Goal: Task Accomplishment & Management: Use online tool/utility

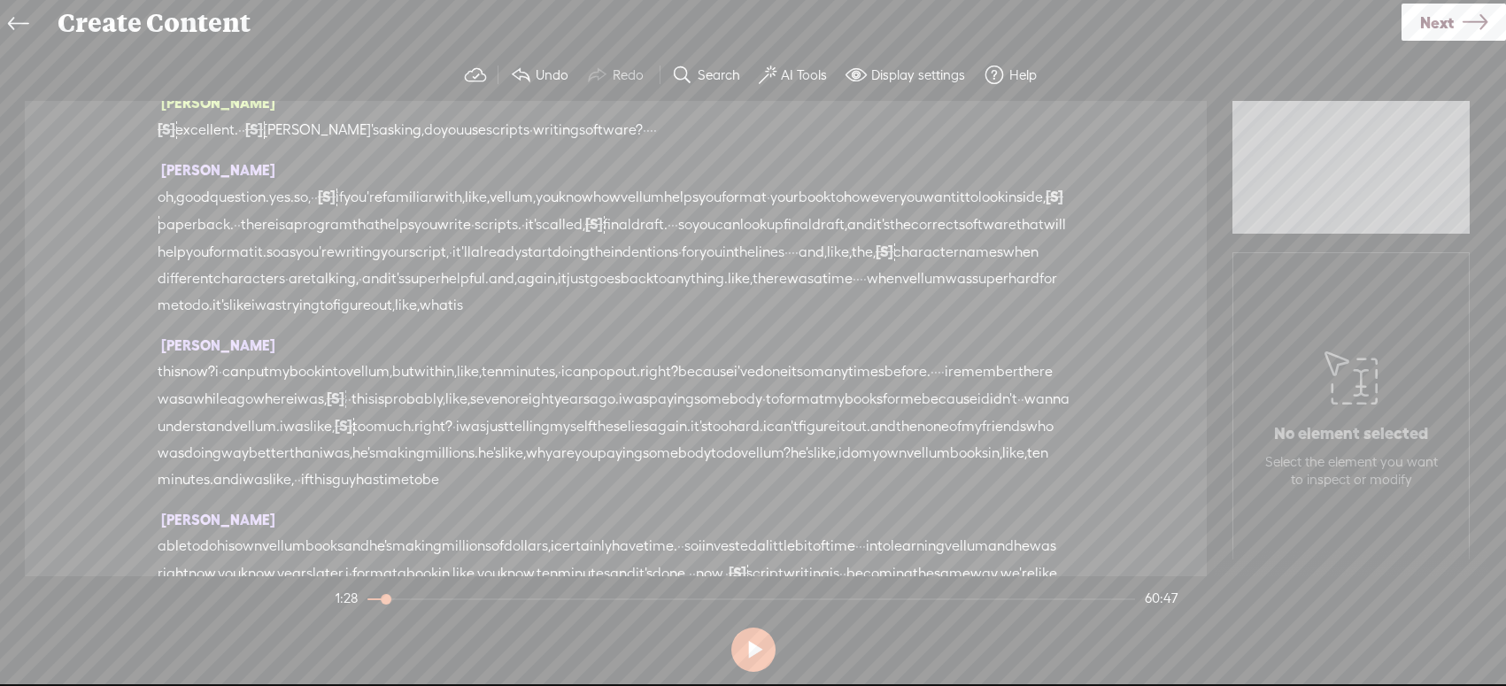
scroll to position [12414, 0]
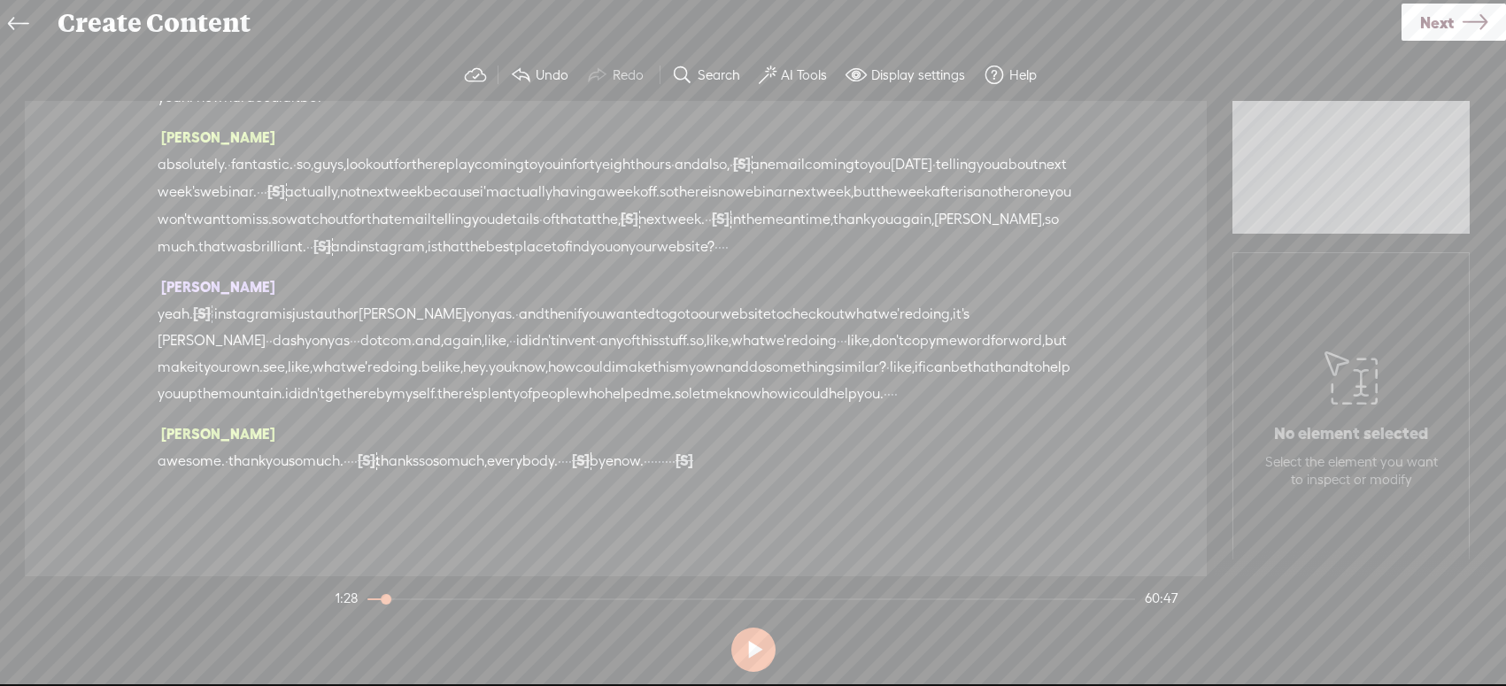
drag, startPoint x: 430, startPoint y: 344, endPoint x: 533, endPoint y: 343, distance: 102.7
drag, startPoint x: 745, startPoint y: 406, endPoint x: 806, endPoint y: 403, distance: 61.2
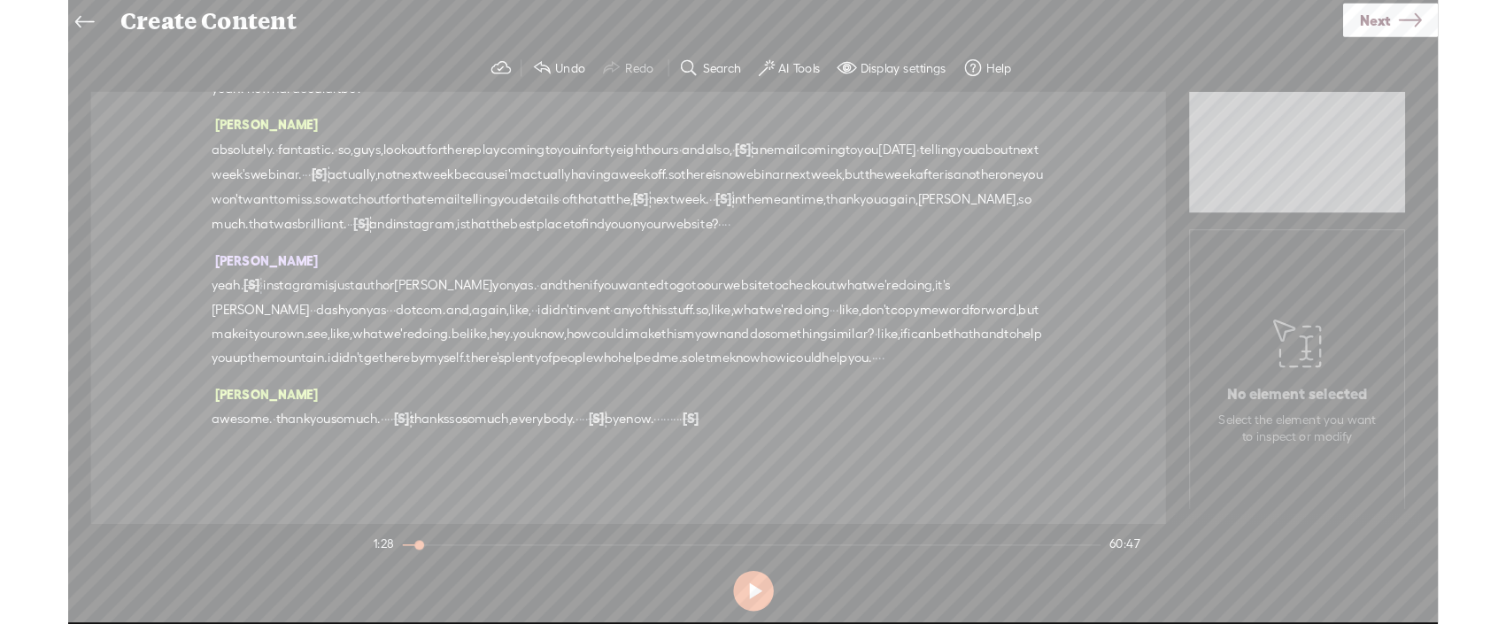
scroll to position [20234, 0]
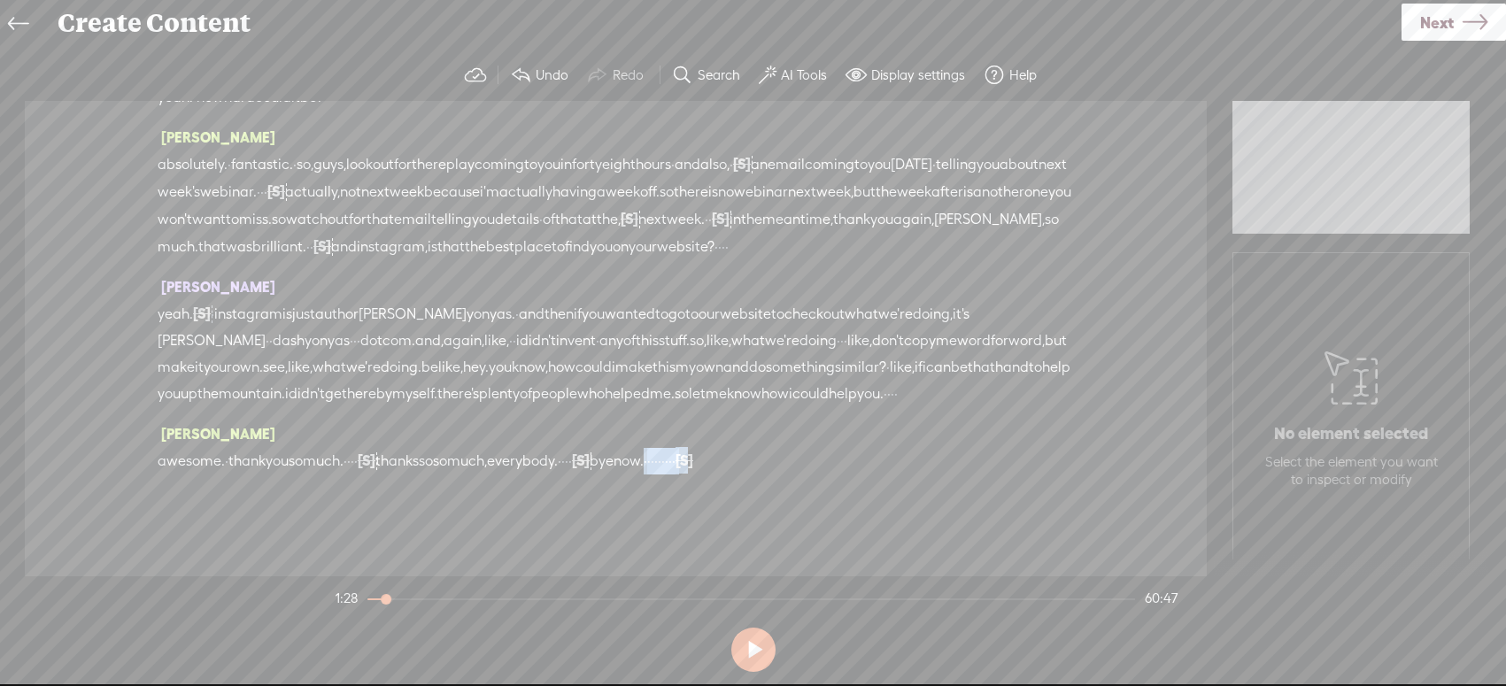
drag, startPoint x: 806, startPoint y: 460, endPoint x: 897, endPoint y: 459, distance: 91.2
click at [896, 460] on div "awesome. · thank you so much. · · · · [S] · thanks so so much, everybody. · · ·…" at bounding box center [616, 460] width 917 height 27
click at [419, 455] on span "thanks" at bounding box center [396, 461] width 43 height 27
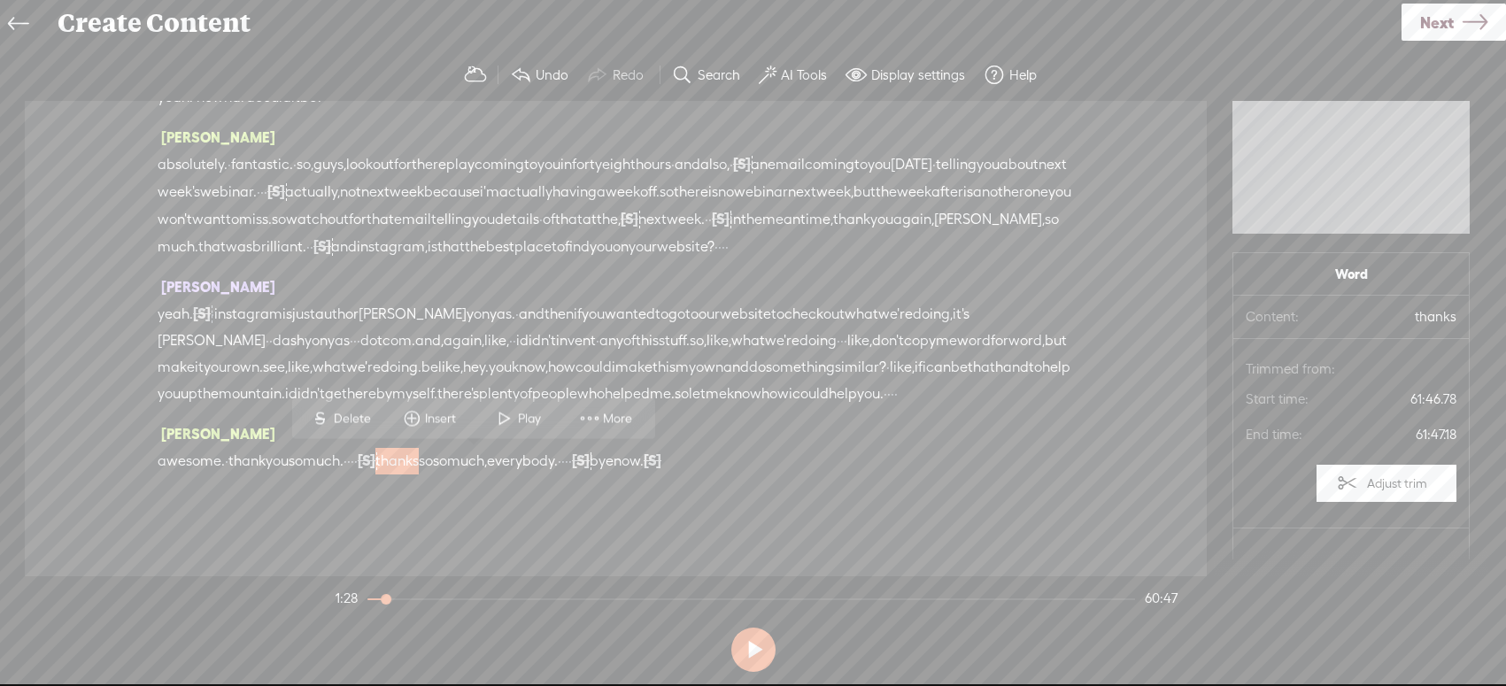
click at [419, 455] on span "thanks" at bounding box center [396, 461] width 43 height 27
click at [512, 422] on span at bounding box center [505, 419] width 27 height 32
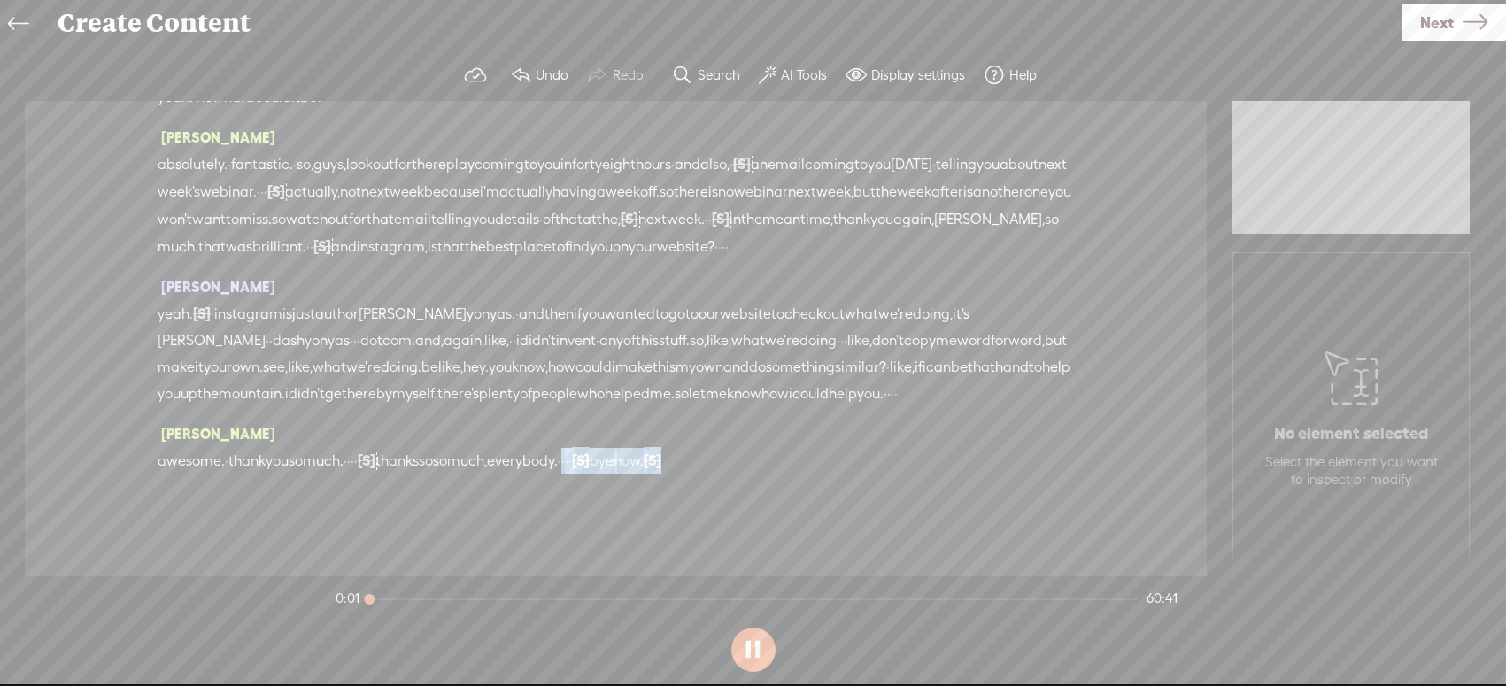
drag, startPoint x: 669, startPoint y: 461, endPoint x: 824, endPoint y: 461, distance: 155.9
click at [824, 461] on div "awesome. · thank you so much. · · · · [S] · thanks so so much, everybody. · · ·…" at bounding box center [616, 460] width 917 height 27
click at [764, 623] on button at bounding box center [754, 650] width 44 height 44
click at [1448, 36] on span "Next" at bounding box center [1438, 22] width 34 height 45
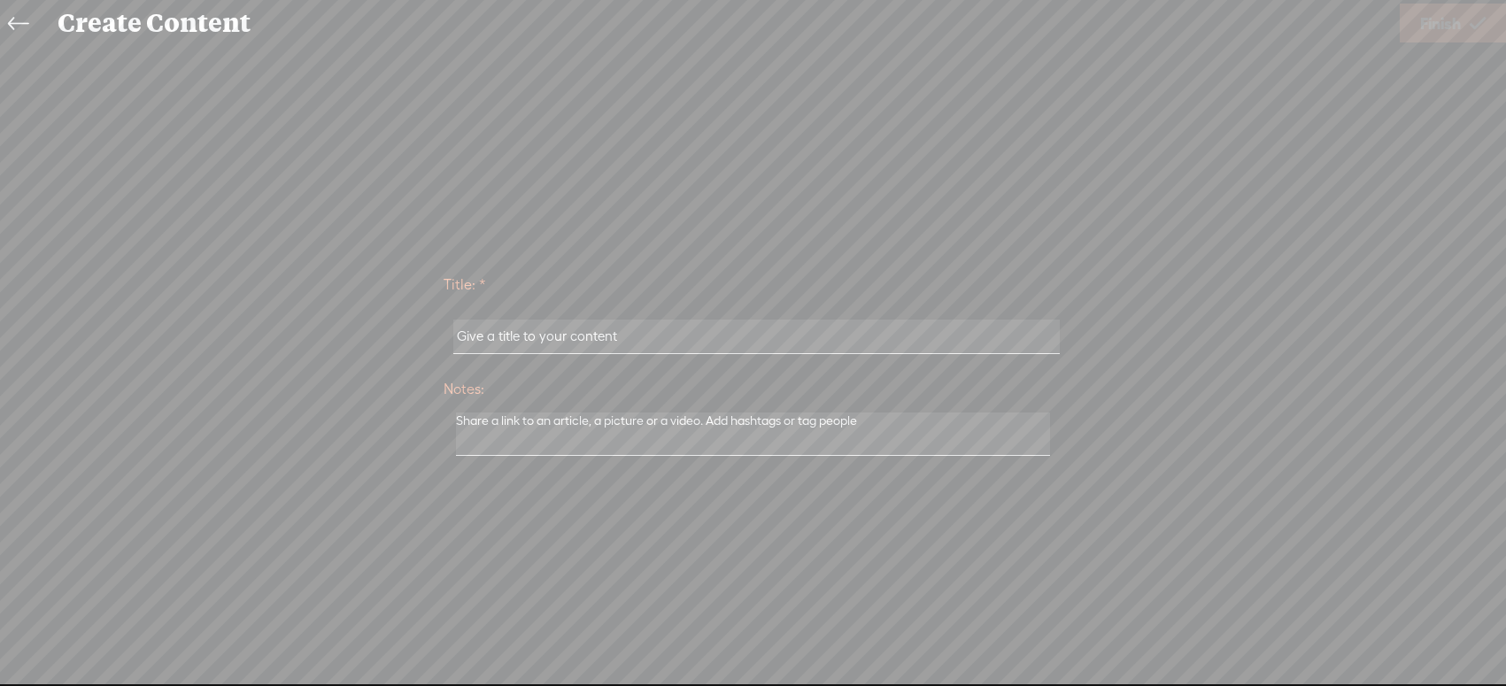
click at [641, 345] on input "text" at bounding box center [756, 337] width 607 height 35
click at [551, 334] on input "[PERSON_NAME] Kickstarter" at bounding box center [756, 337] width 607 height 35
drag, startPoint x: 673, startPoint y: 339, endPoint x: 564, endPoint y: 337, distance: 108.9
click at [561, 337] on input "[PERSON_NAME]- Kickstarter" at bounding box center [756, 337] width 607 height 35
type input "[PERSON_NAME]- Webinar"
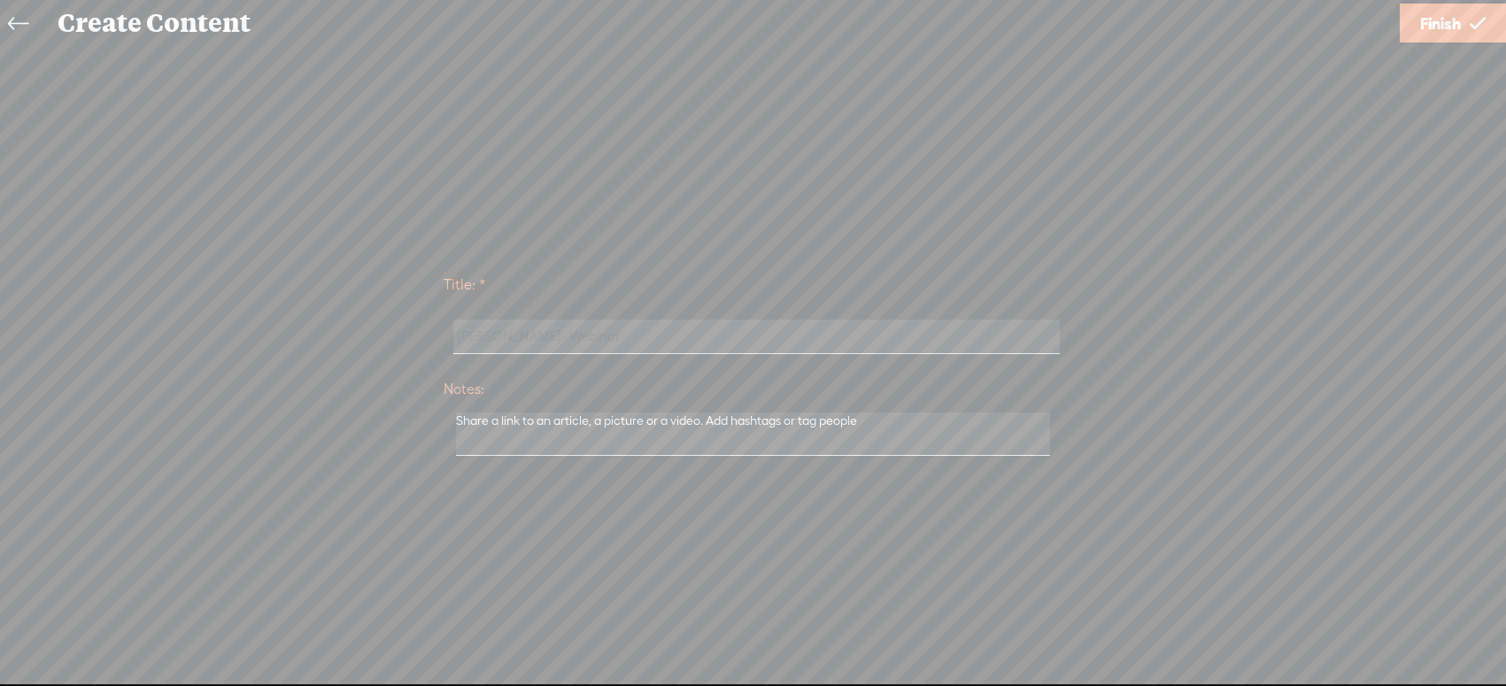
drag, startPoint x: 1455, startPoint y: 21, endPoint x: 1018, endPoint y: 120, distance: 448.4
click at [1456, 21] on span "Finish" at bounding box center [1441, 23] width 41 height 45
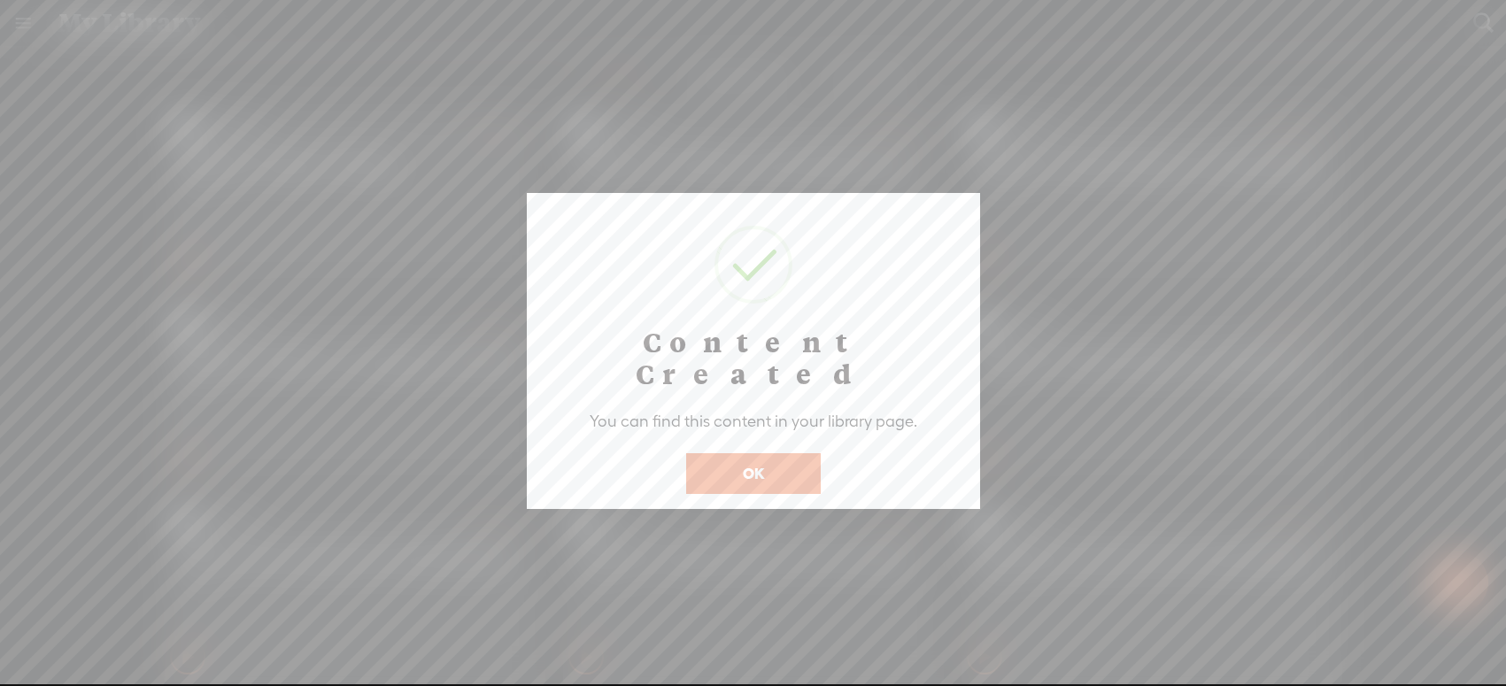
click at [732, 453] on button "OK" at bounding box center [753, 473] width 135 height 41
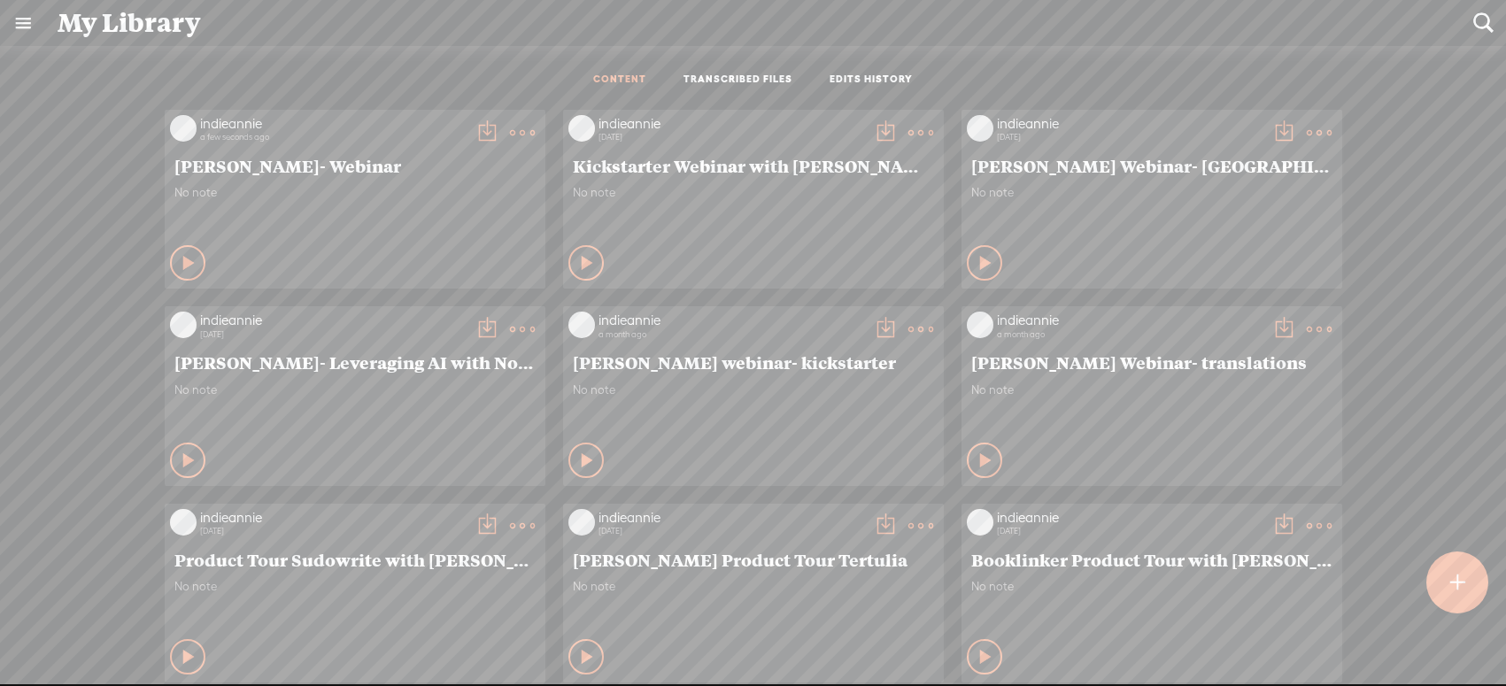
click at [514, 133] on t at bounding box center [522, 132] width 25 height 25
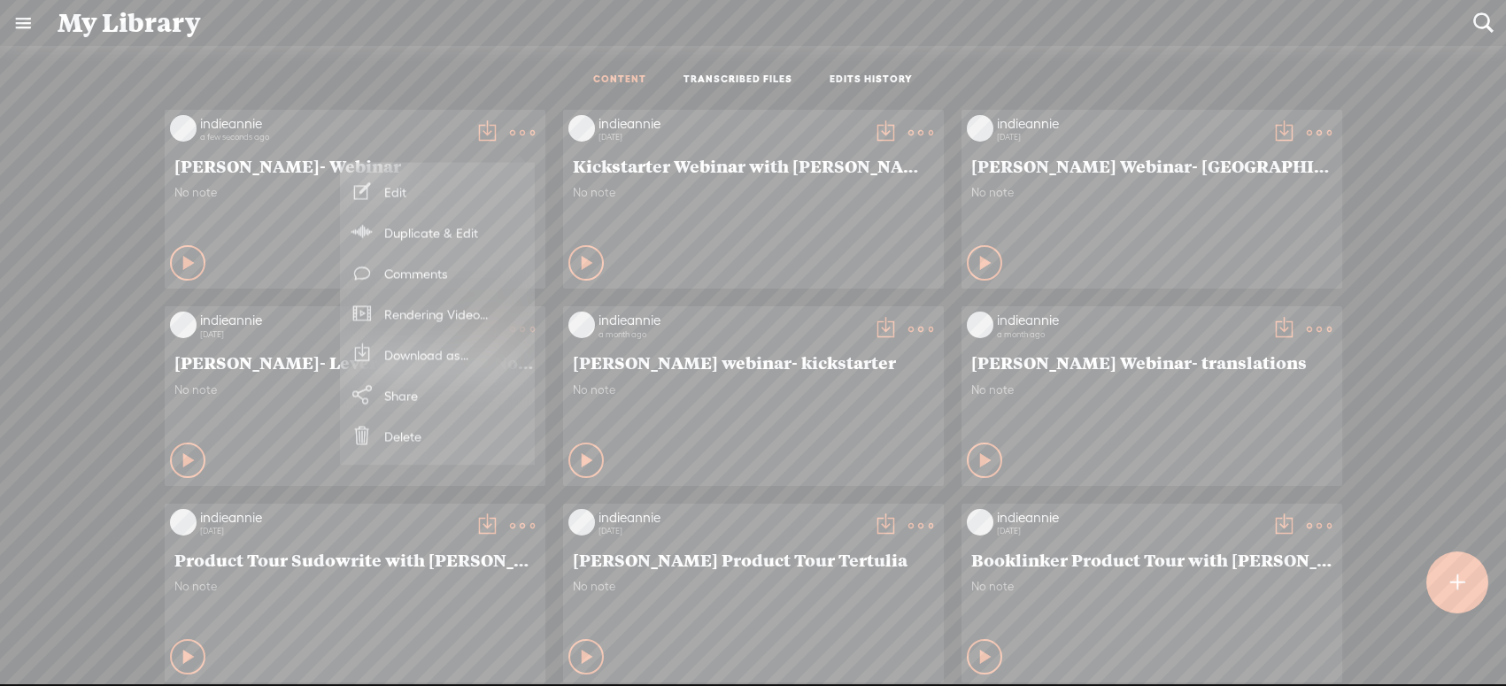
click at [417, 356] on link "Download as..." at bounding box center [437, 355] width 177 height 41
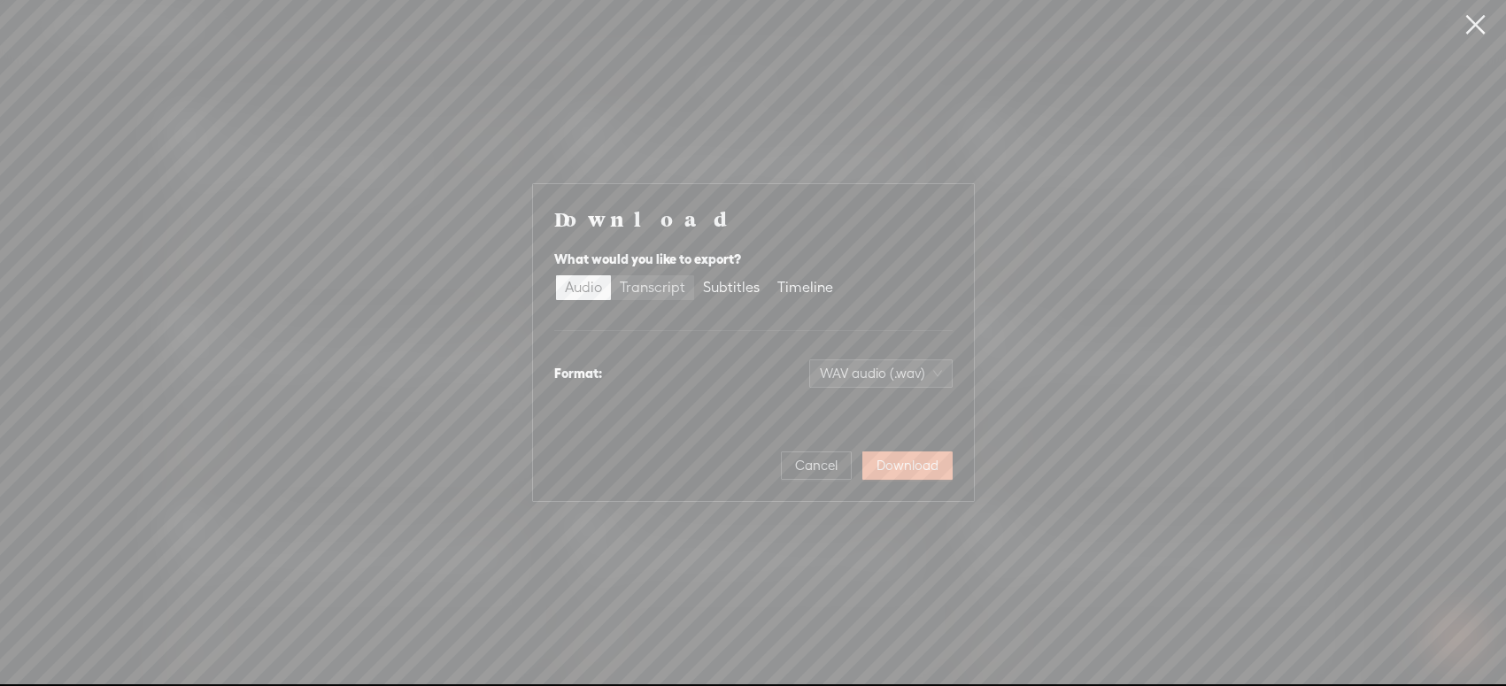
click at [651, 290] on div "Transcript" at bounding box center [653, 287] width 66 height 25
click at [611, 275] on input "Transcript" at bounding box center [611, 275] width 0 height 0
click at [913, 375] on span "Plain text (.txt)" at bounding box center [891, 373] width 101 height 27
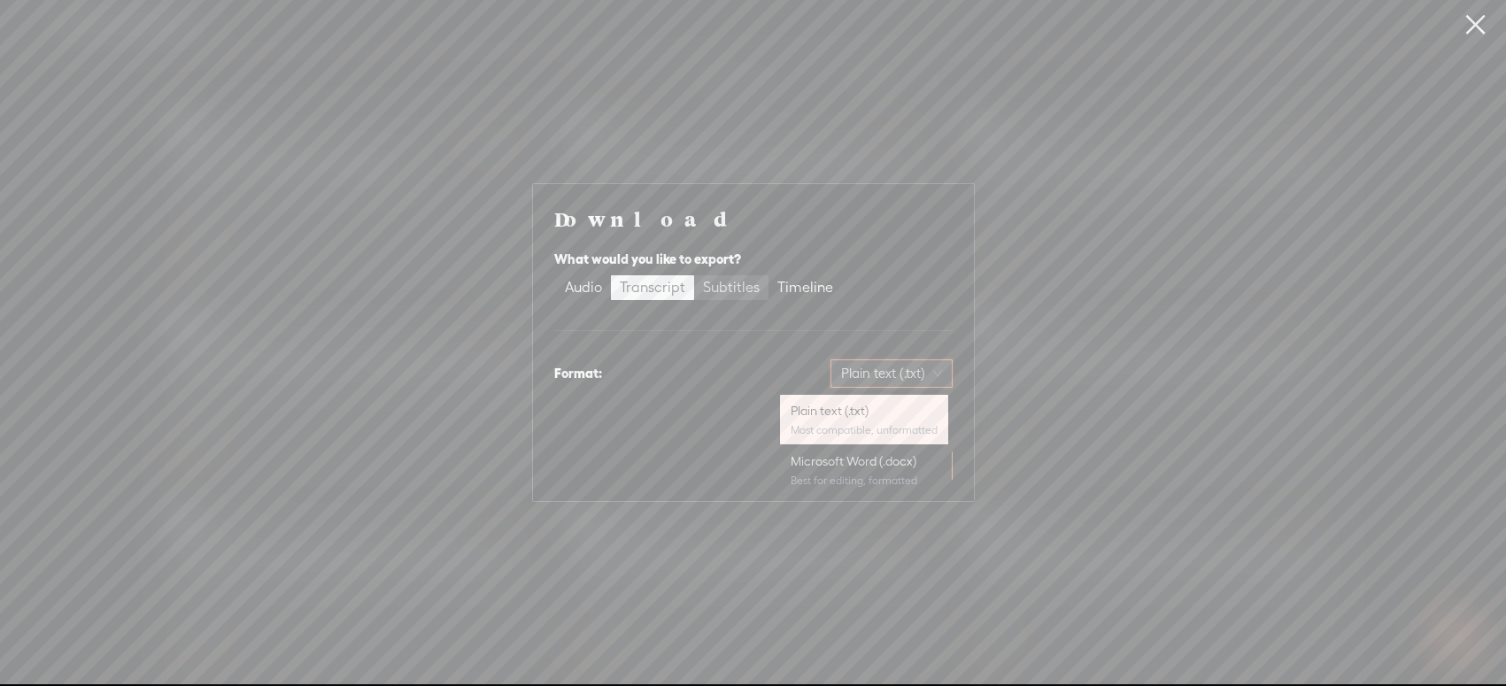
click at [713, 278] on div "Subtitles" at bounding box center [731, 287] width 57 height 25
click at [694, 275] on input "Subtitles" at bounding box center [694, 275] width 0 height 0
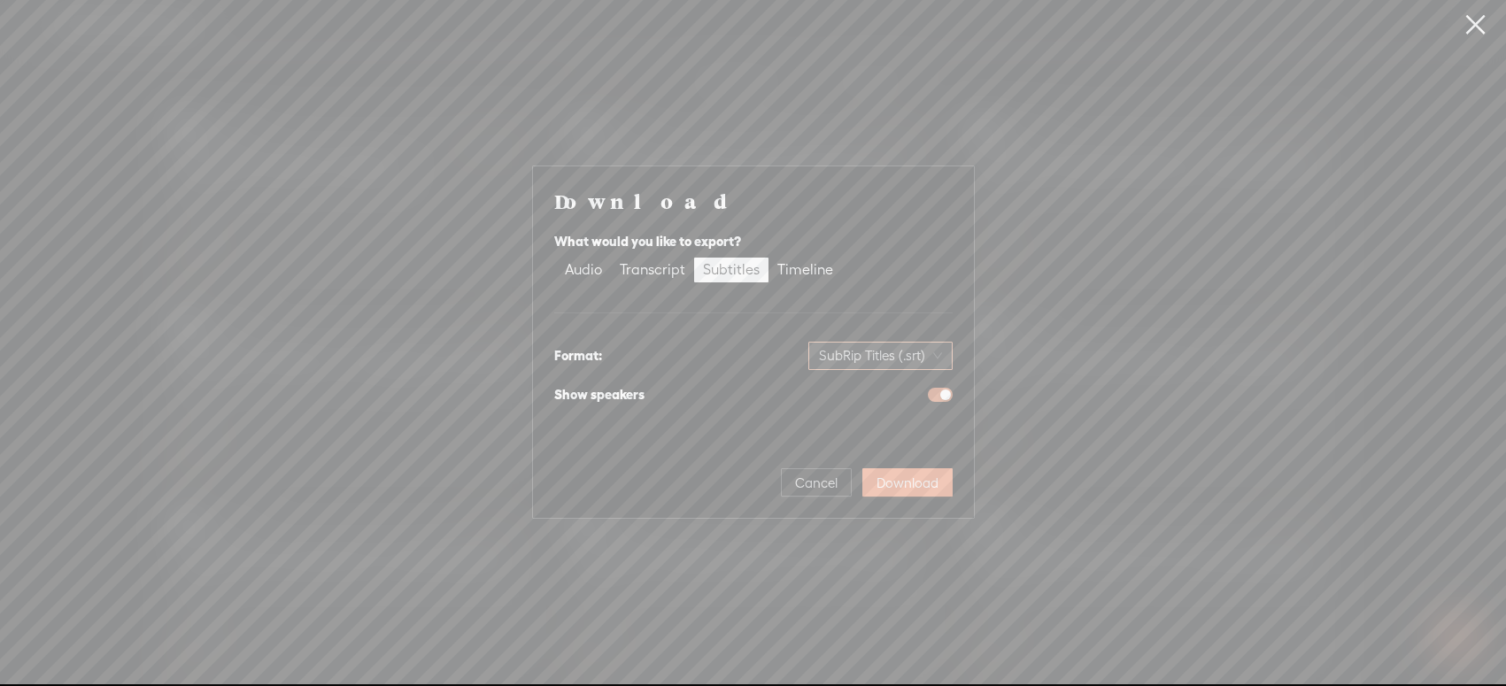
click at [851, 352] on span "SubRip Titles (.srt)" at bounding box center [880, 356] width 123 height 27
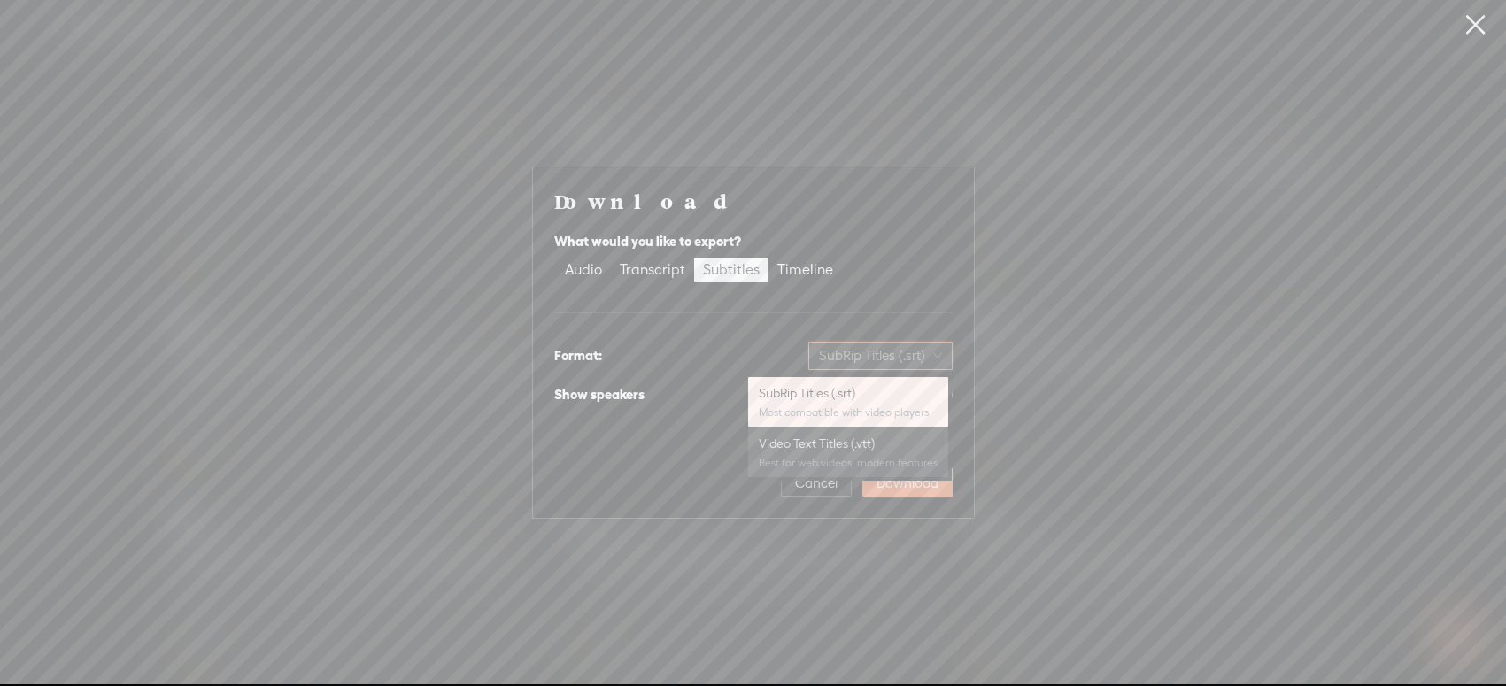
click at [896, 451] on div "Video Text Titles (.vtt)" at bounding box center [848, 444] width 179 height 18
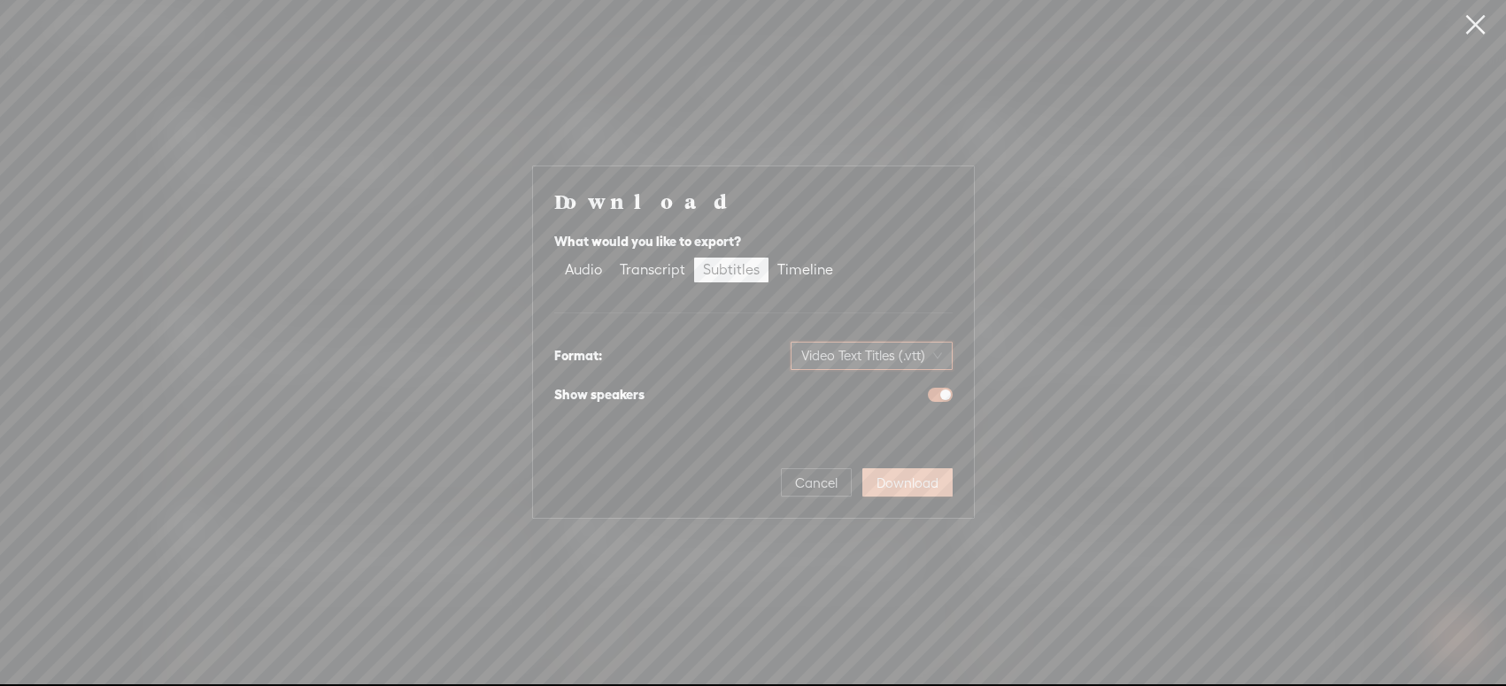
click at [917, 480] on span "Download" at bounding box center [908, 484] width 62 height 18
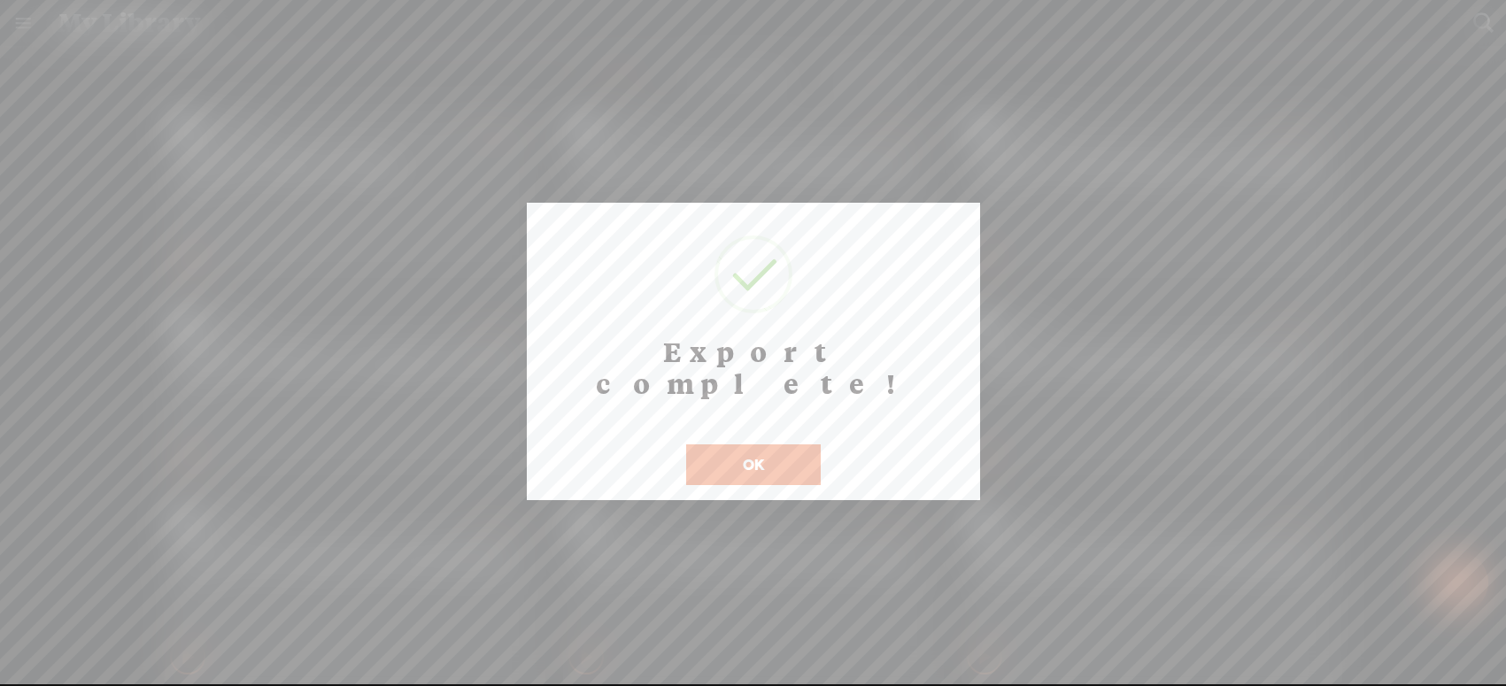
click at [737, 445] on button "OK" at bounding box center [753, 465] width 135 height 41
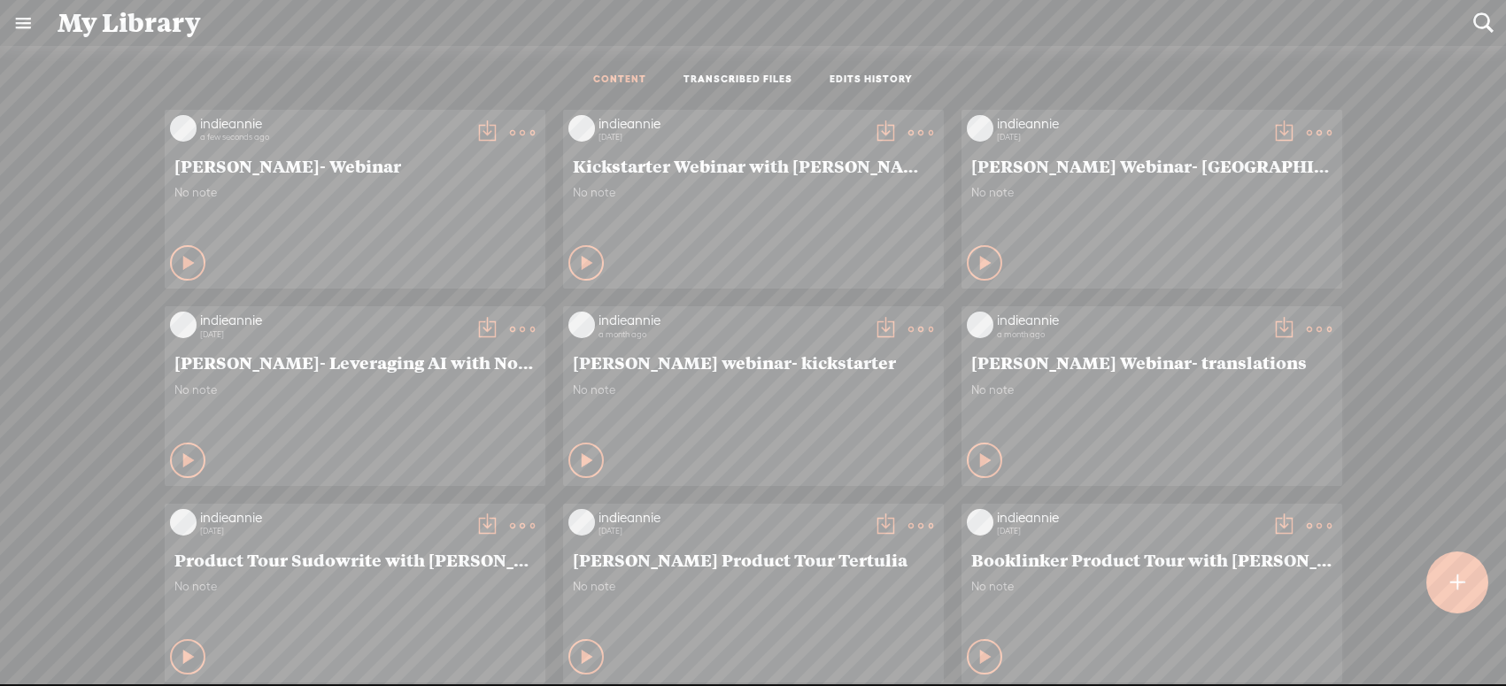
click at [510, 120] on t at bounding box center [522, 132] width 25 height 25
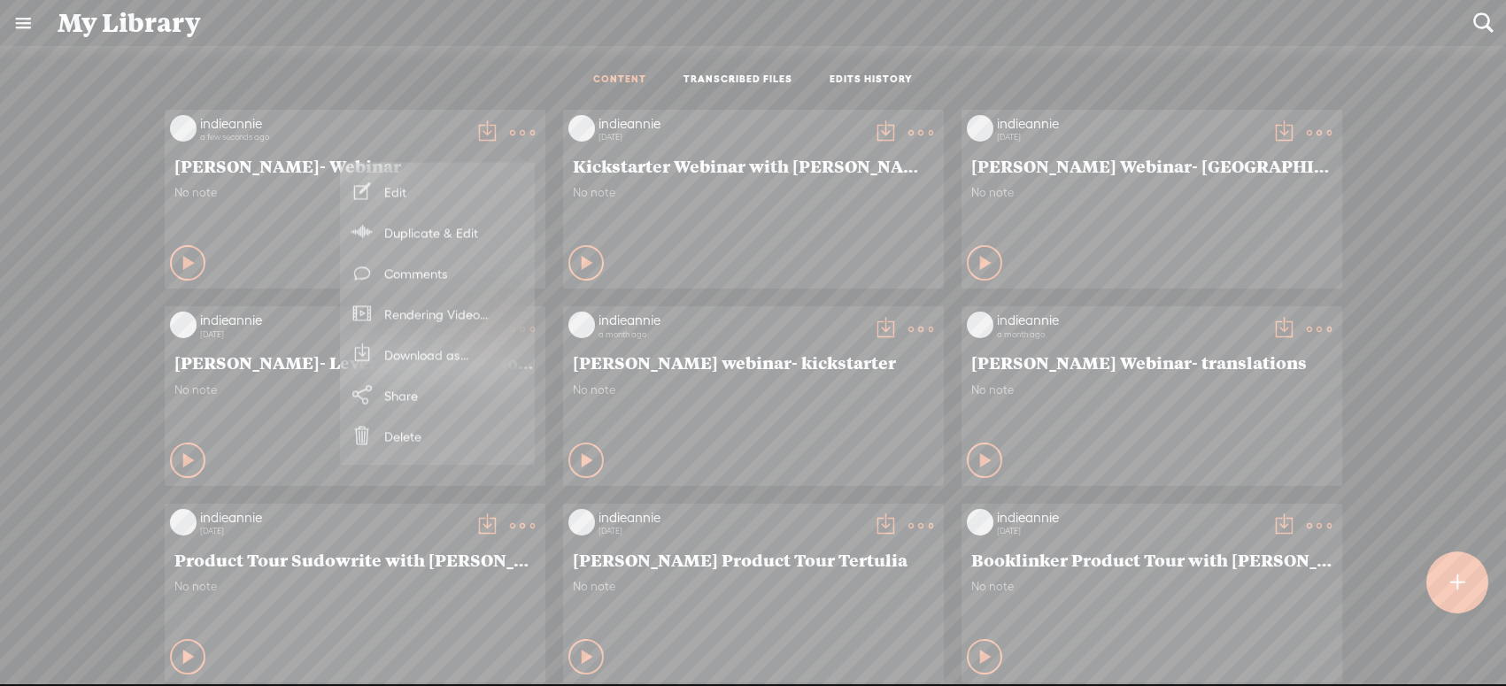
click at [397, 311] on link "Rendering Video..." at bounding box center [437, 314] width 177 height 41
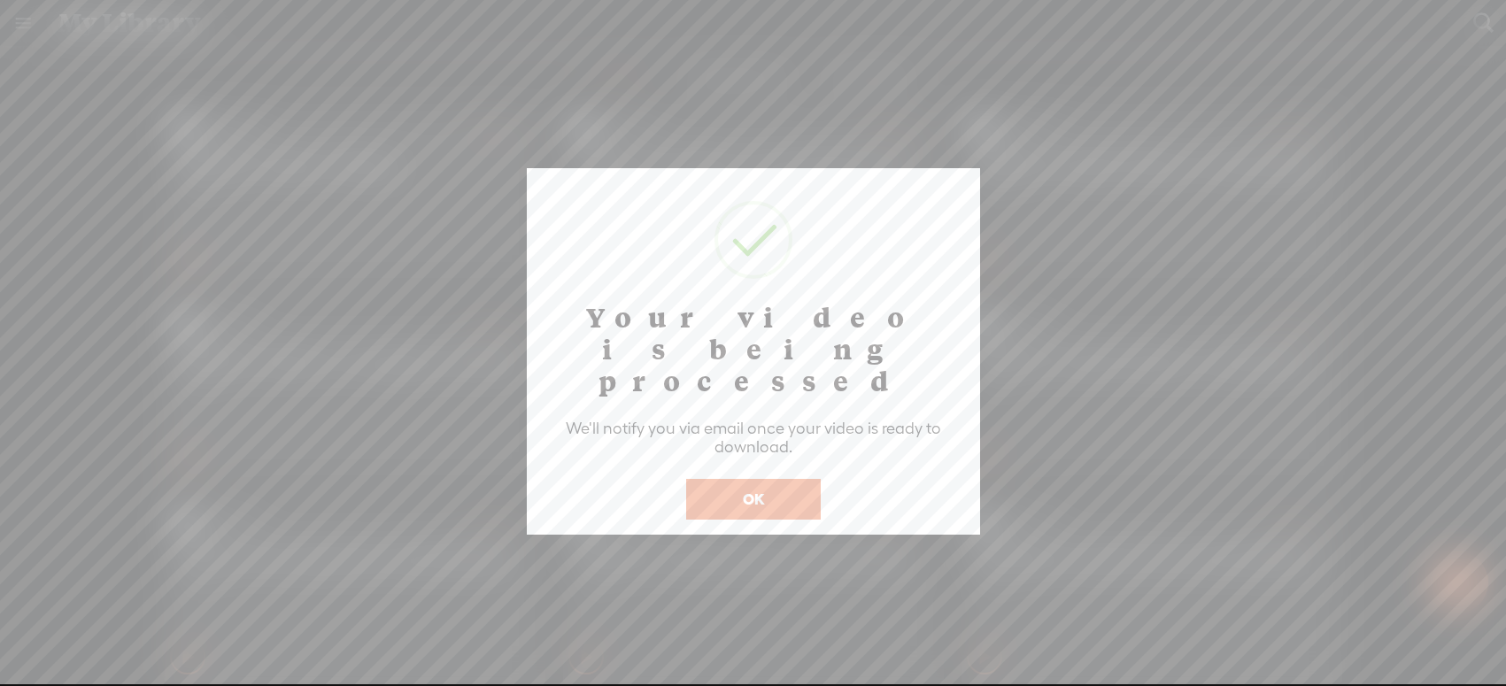
click at [735, 479] on button "OK" at bounding box center [753, 499] width 135 height 41
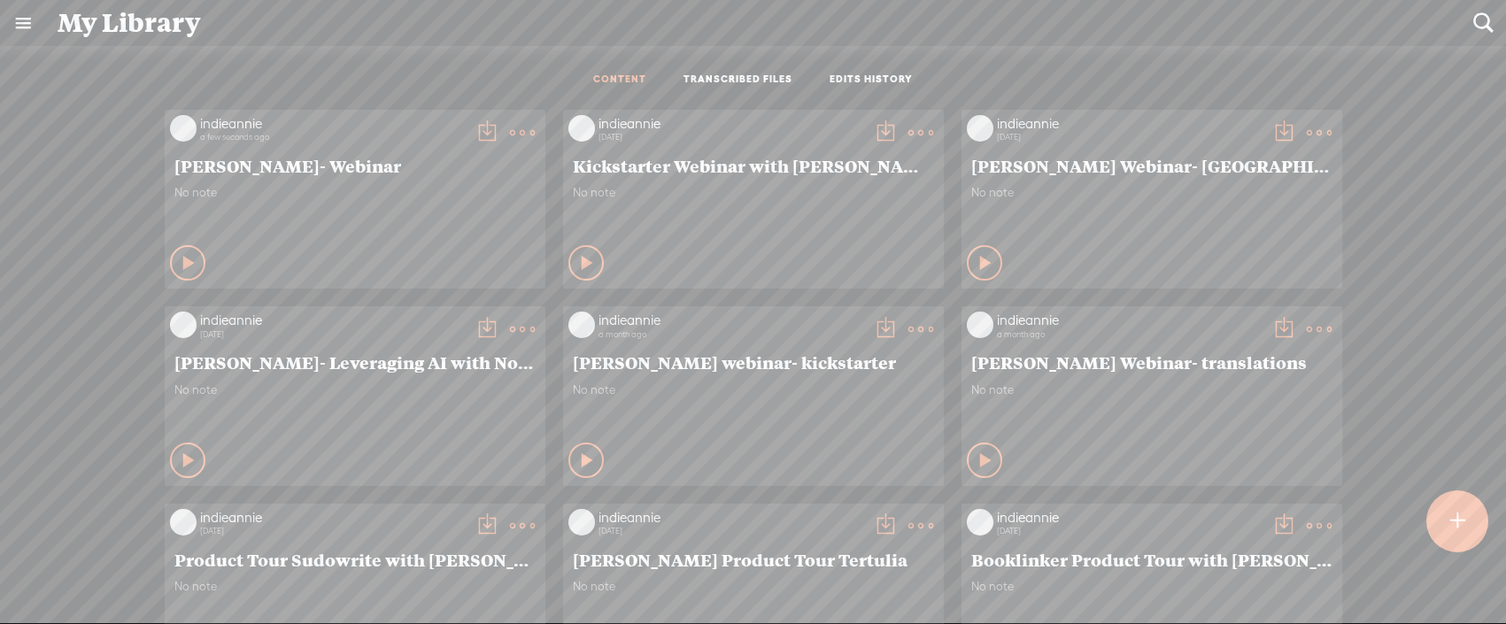
click at [522, 135] on t at bounding box center [522, 132] width 25 height 25
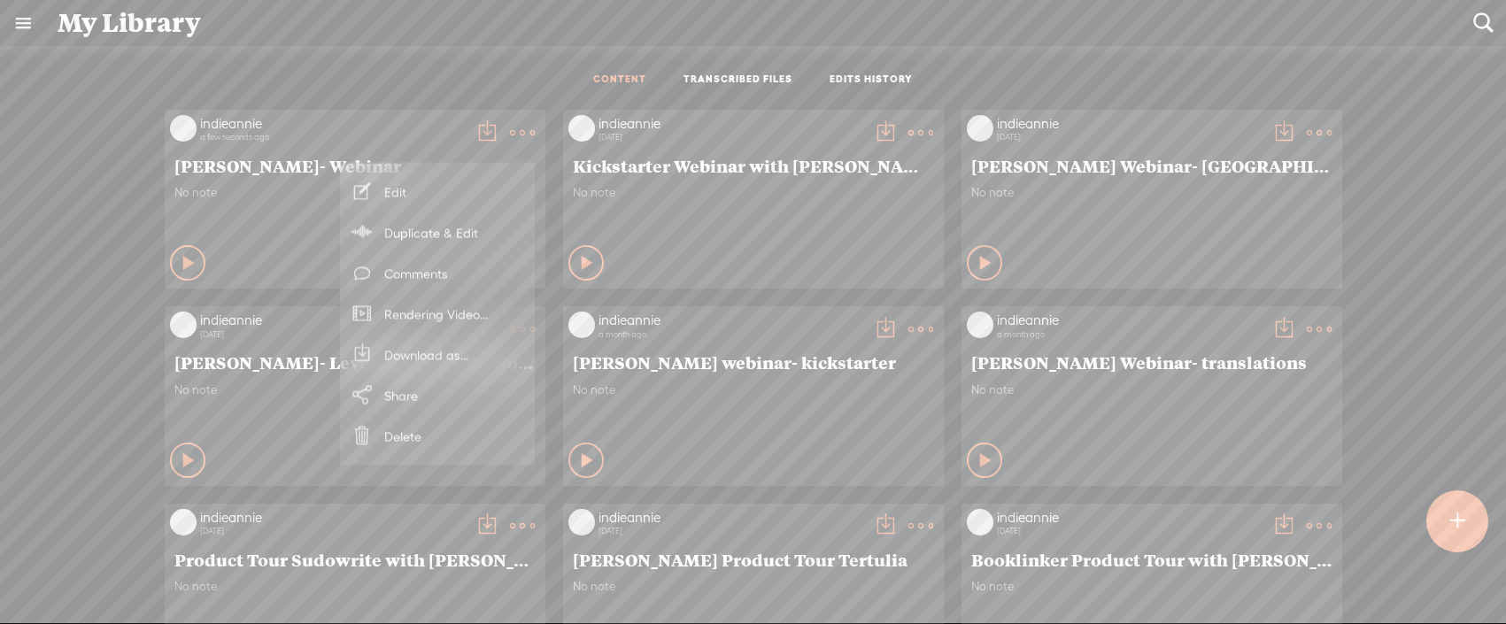
click at [437, 313] on link "Rendering Video..." at bounding box center [437, 314] width 177 height 41
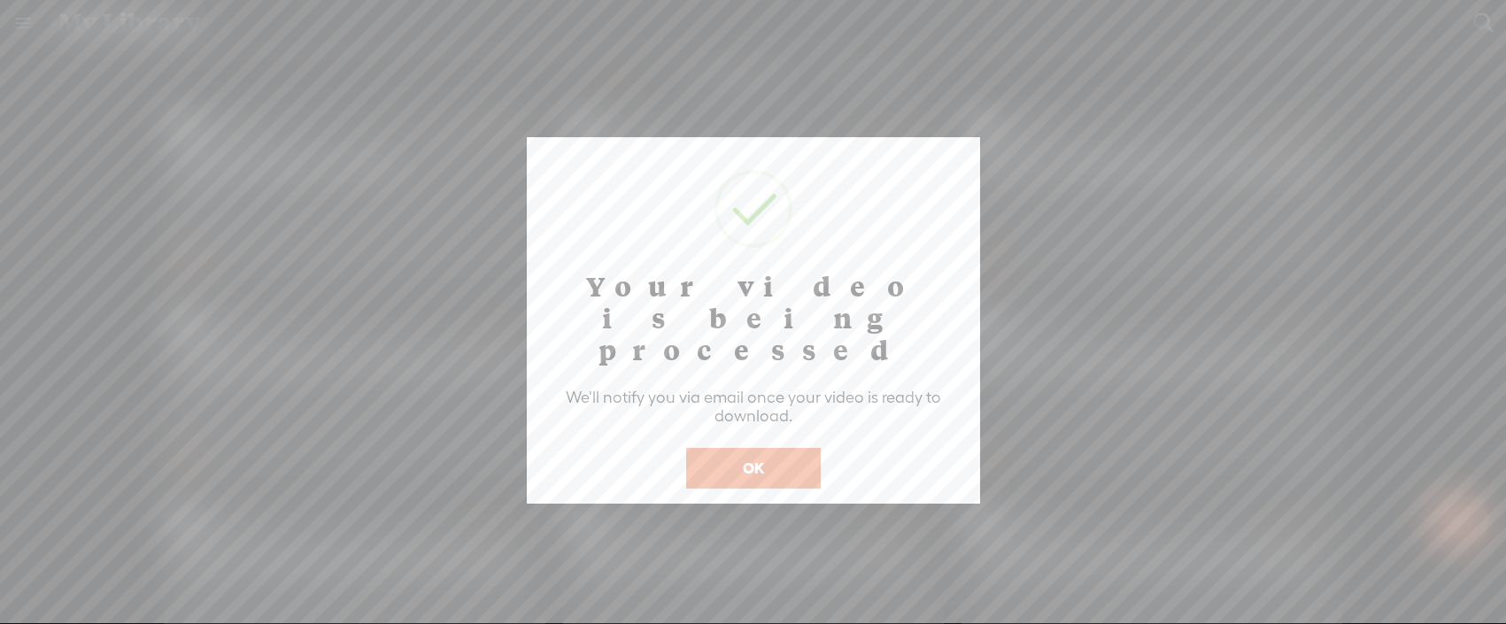
click at [750, 448] on button "OK" at bounding box center [753, 468] width 135 height 41
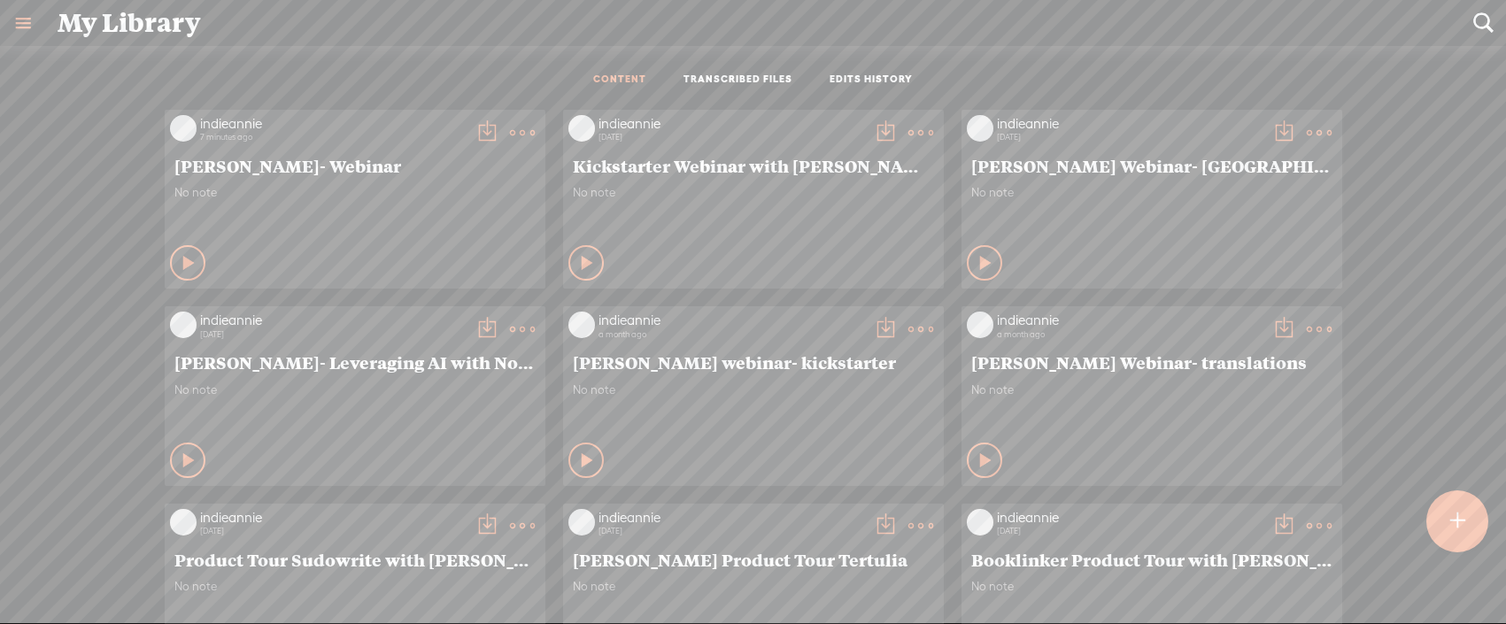
click at [510, 130] on t at bounding box center [522, 132] width 25 height 25
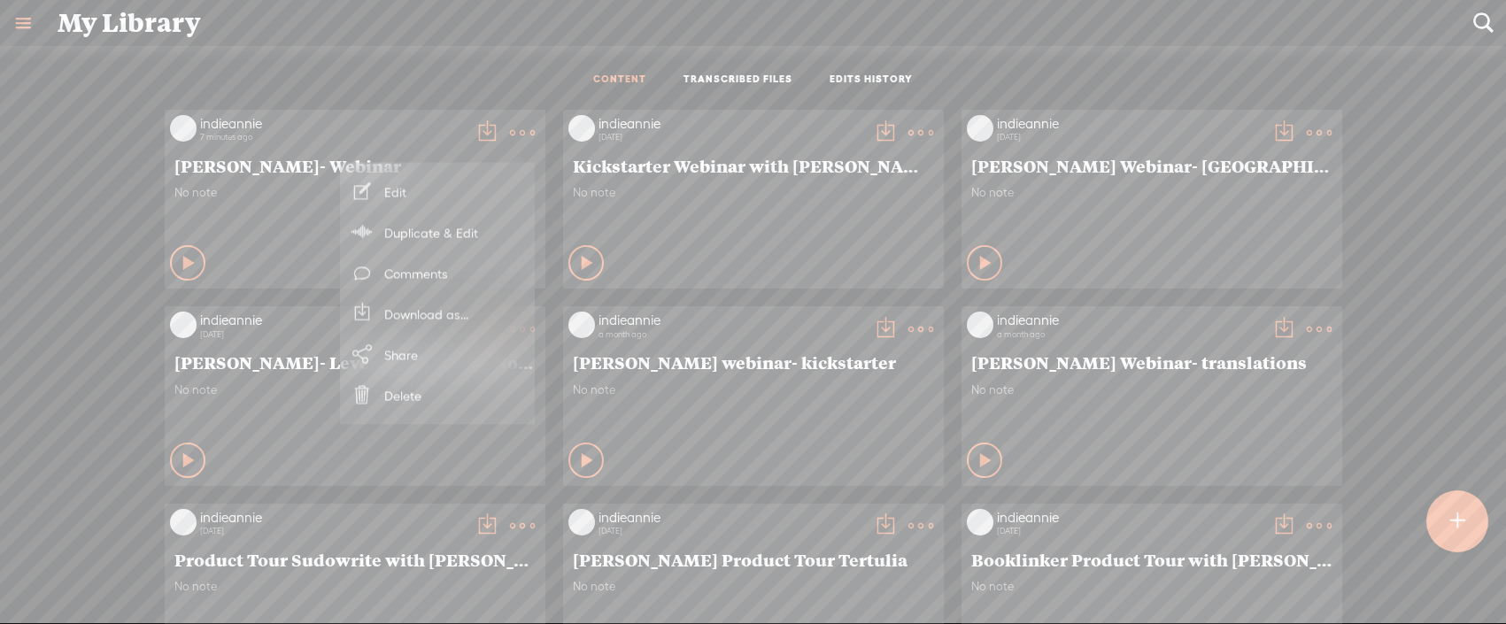
click at [441, 306] on link "Download as..." at bounding box center [437, 314] width 177 height 41
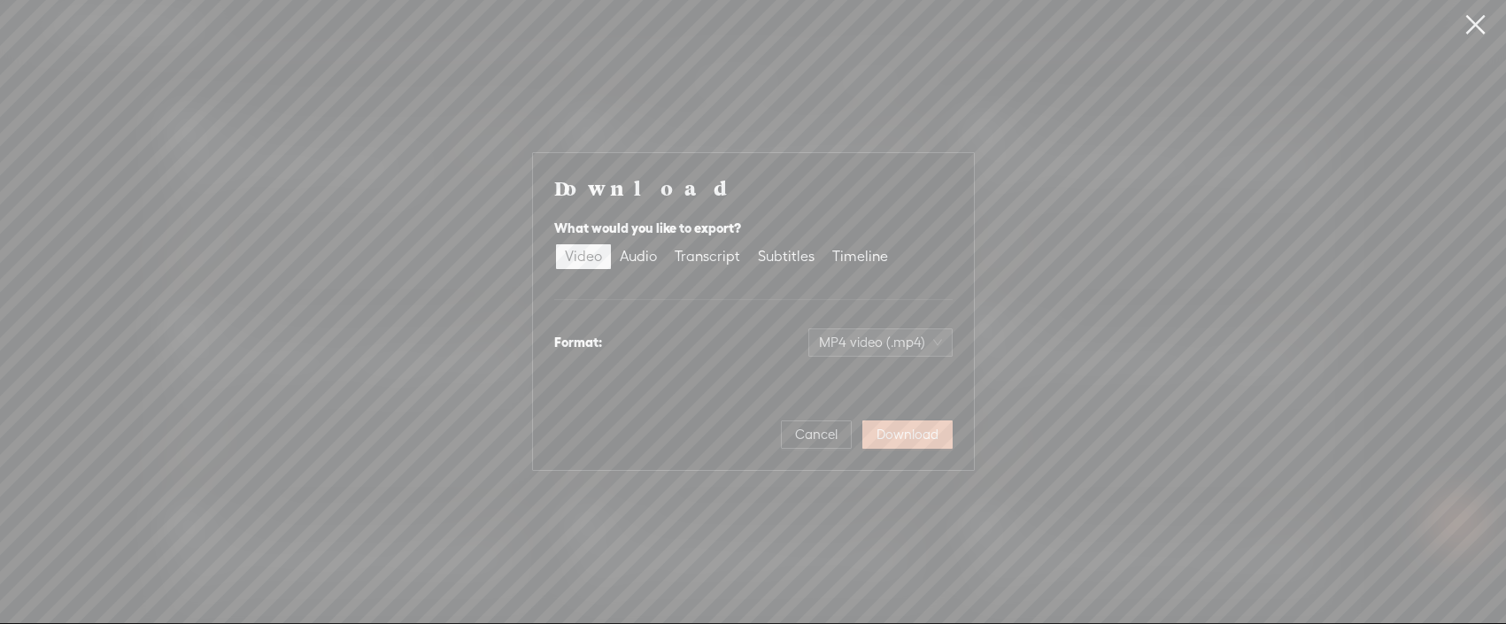
click at [892, 436] on span "Download" at bounding box center [908, 435] width 62 height 18
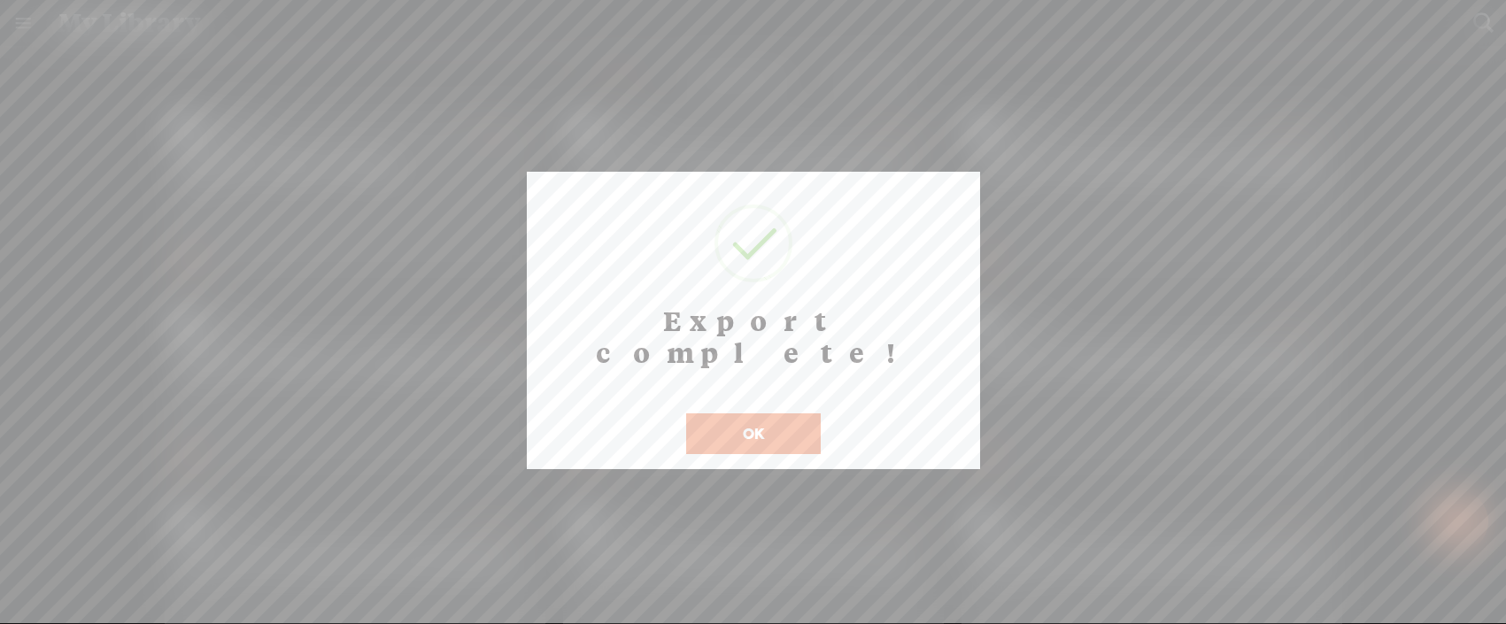
click at [724, 391] on div "OK" at bounding box center [753, 423] width 143 height 64
click at [725, 414] on button "OK" at bounding box center [753, 434] width 135 height 41
